Goal: Check status: Check status

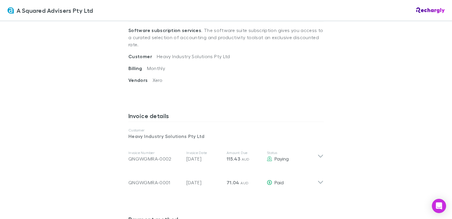
scroll to position [237, 0]
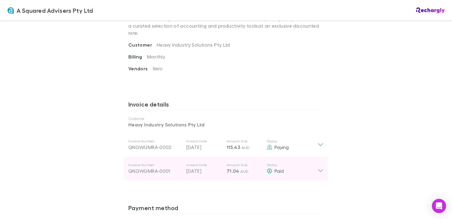
click at [318, 169] on icon at bounding box center [320, 170] width 5 height 3
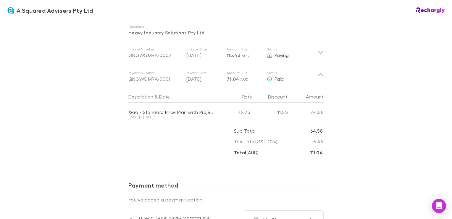
scroll to position [328, 0]
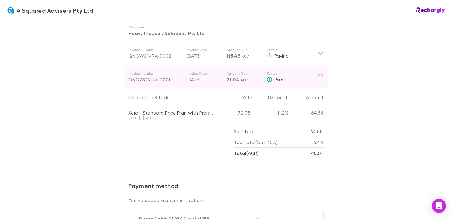
click at [152, 76] on div "QNGWGMRA-0001" at bounding box center [155, 79] width 53 height 7
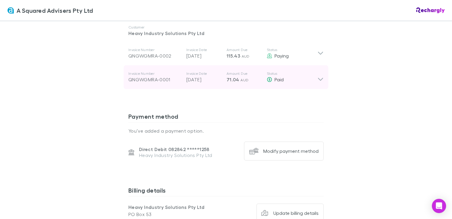
click at [152, 76] on div "QNGWGMRA-0001" at bounding box center [155, 79] width 53 height 7
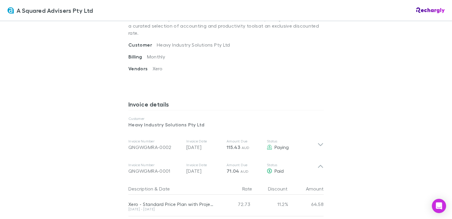
scroll to position [296, 0]
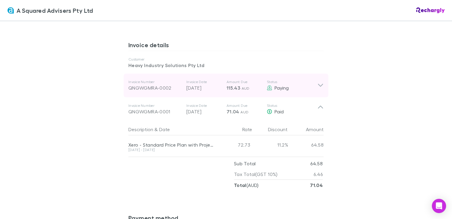
click at [318, 84] on icon at bounding box center [320, 85] width 5 height 3
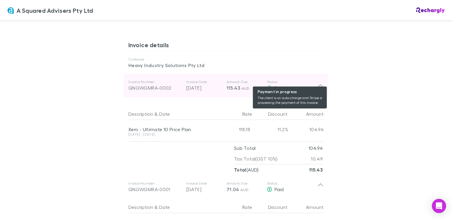
click at [314, 84] on div "Paying" at bounding box center [292, 87] width 51 height 7
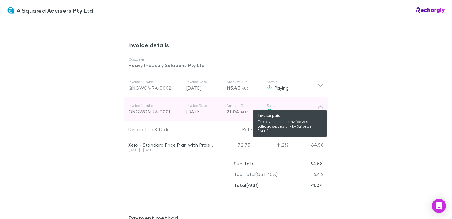
click at [268, 109] on icon at bounding box center [269, 111] width 5 height 5
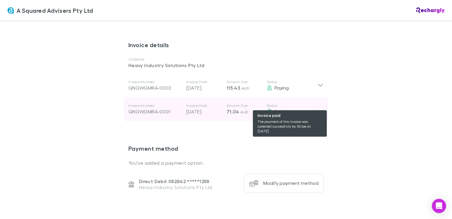
click at [268, 109] on icon at bounding box center [269, 111] width 5 height 5
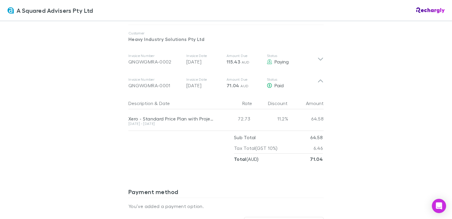
scroll to position [326, 0]
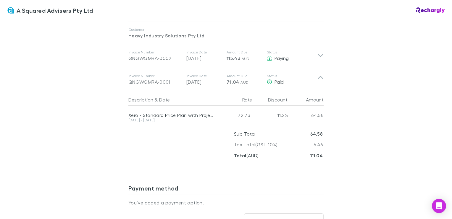
drag, startPoint x: 95, startPoint y: 95, endPoint x: 87, endPoint y: 91, distance: 9.0
click at [87, 91] on div "A Squared Advisers Pty Ltd A Squared Advisers Pty Ltd Software subscriptions ag…" at bounding box center [226, 109] width 452 height 219
